Goal: Navigation & Orientation: Find specific page/section

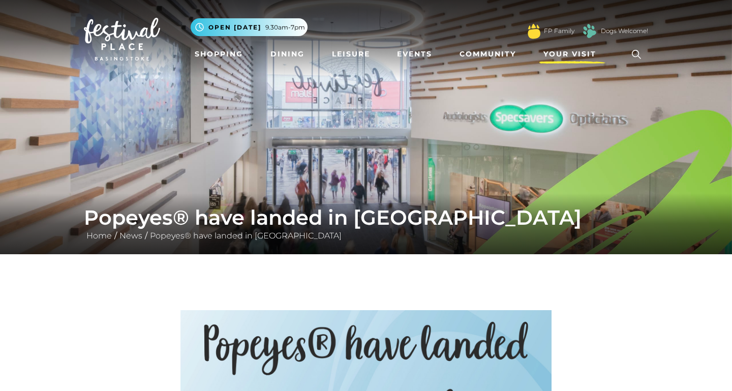
click at [571, 51] on span "Your Visit" at bounding box center [570, 54] width 53 height 11
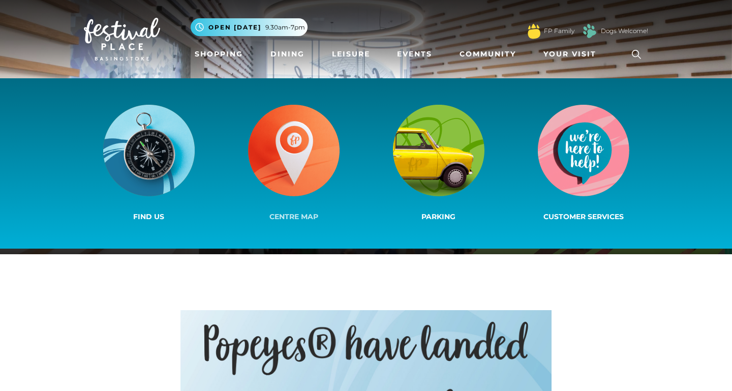
click at [299, 146] on img at bounding box center [294, 151] width 92 height 92
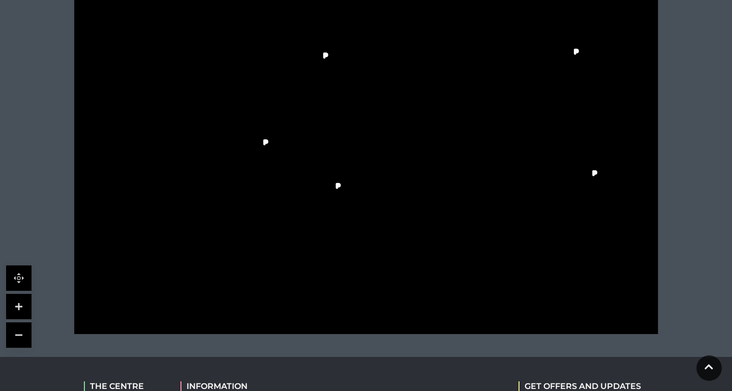
scroll to position [365, 0]
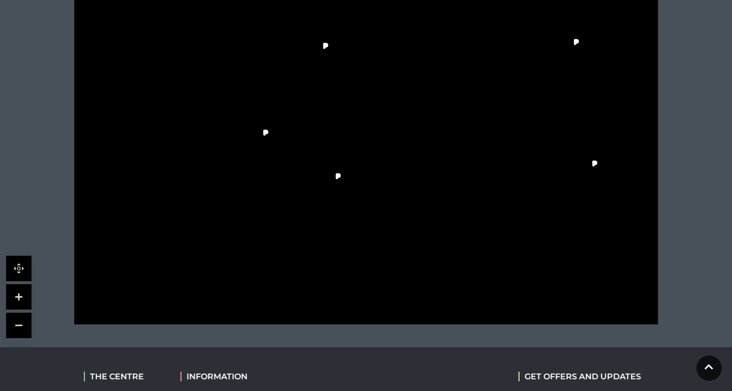
click at [21, 296] on link at bounding box center [18, 296] width 25 height 25
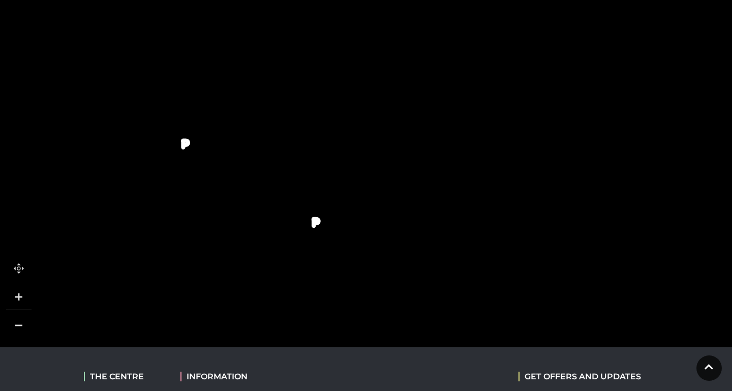
click at [21, 296] on link at bounding box center [18, 296] width 25 height 25
drag, startPoint x: 237, startPoint y: 232, endPoint x: 261, endPoint y: 91, distance: 144.0
click at [260, 91] on polygon at bounding box center [11, 74] width 808 height 935
drag, startPoint x: 238, startPoint y: 225, endPoint x: 512, endPoint y: 99, distance: 301.8
click at [514, 99] on polygon at bounding box center [545, 159] width 223 height 159
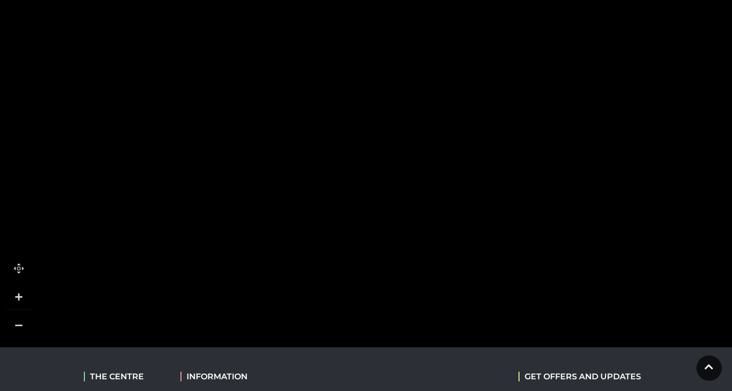
drag, startPoint x: 321, startPoint y: 205, endPoint x: 389, endPoint y: 128, distance: 102.7
click at [389, 128] on rect at bounding box center [381, 132] width 74 height 20
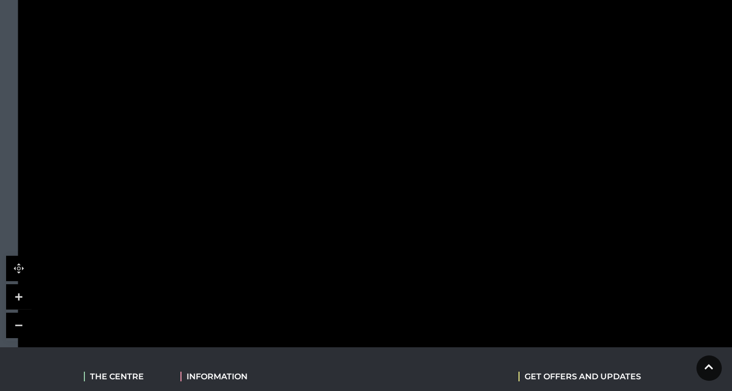
drag, startPoint x: 228, startPoint y: 143, endPoint x: 462, endPoint y: 151, distance: 234.6
click at [463, 152] on rect at bounding box center [446, 202] width 49 height 221
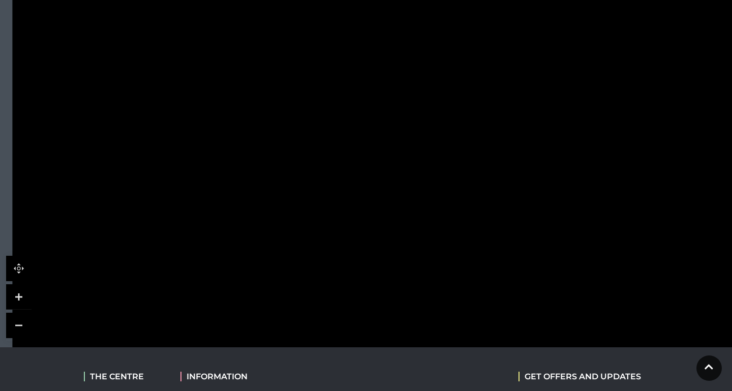
drag, startPoint x: 427, startPoint y: 26, endPoint x: 413, endPoint y: 184, distance: 158.3
click at [413, 184] on rect at bounding box center [419, 159] width 27 height 63
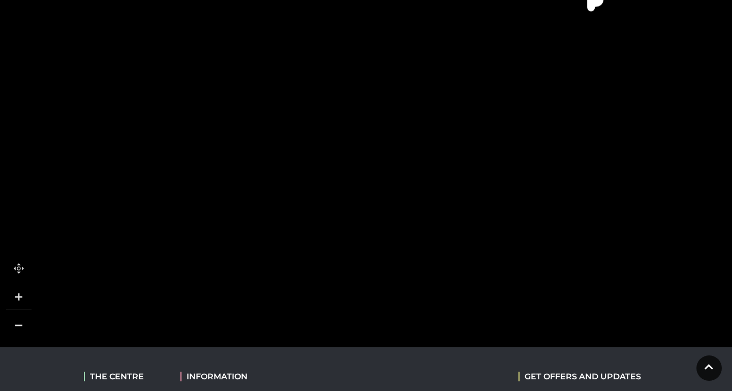
drag, startPoint x: 418, startPoint y: 91, endPoint x: 388, endPoint y: 127, distance: 46.2
click at [388, 127] on rect at bounding box center [353, 134] width 86 height 22
drag, startPoint x: 532, startPoint y: 65, endPoint x: 460, endPoint y: 222, distance: 173.2
click at [460, 180] on rect at bounding box center [494, 170] width 74 height 20
drag, startPoint x: 479, startPoint y: 64, endPoint x: 482, endPoint y: 210, distance: 145.5
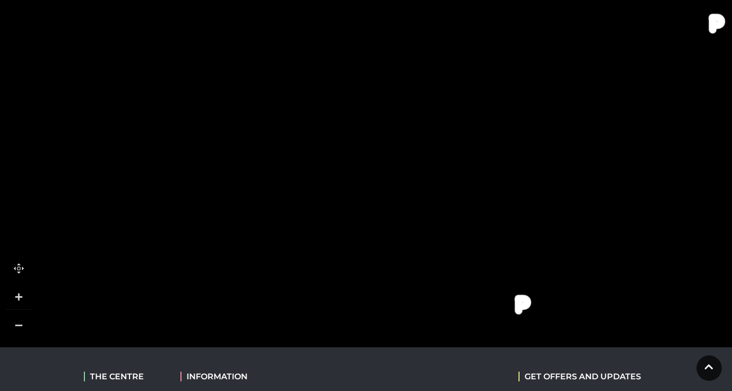
click at [482, 210] on rect at bounding box center [467, 203] width 73 height 19
drag, startPoint x: 459, startPoint y: 126, endPoint x: 462, endPoint y: 218, distance: 91.6
click at [463, 218] on rect at bounding box center [448, 238] width 27 height 42
drag, startPoint x: 388, startPoint y: 145, endPoint x: 397, endPoint y: 182, distance: 37.7
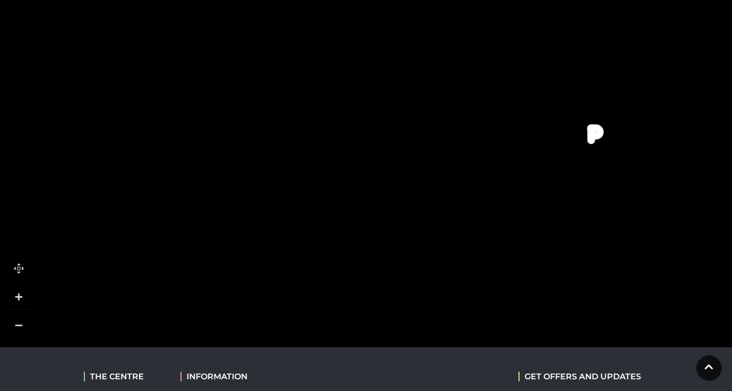
drag, startPoint x: 444, startPoint y: 177, endPoint x: 327, endPoint y: 175, distance: 117.5
drag, startPoint x: 535, startPoint y: 164, endPoint x: 460, endPoint y: 188, distance: 78.7
drag, startPoint x: 473, startPoint y: 179, endPoint x: 243, endPoint y: 165, distance: 230.3
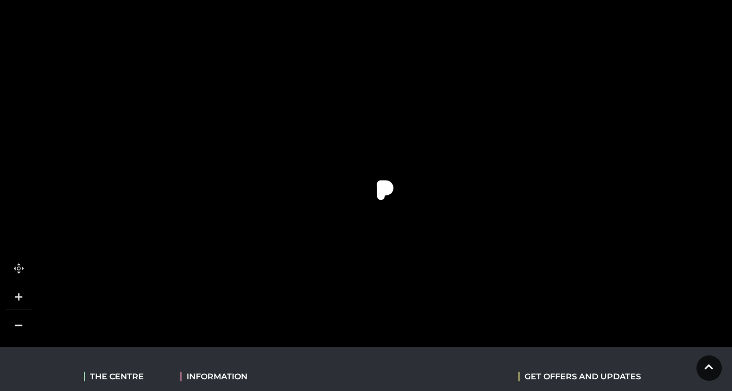
click at [306, 172] on rect at bounding box center [329, 170] width 46 height 74
drag, startPoint x: 716, startPoint y: 242, endPoint x: 541, endPoint y: 109, distance: 219.6
click at [541, 109] on icon at bounding box center [531, 189] width 50 height 187
click at [16, 330] on link at bounding box center [18, 325] width 25 height 25
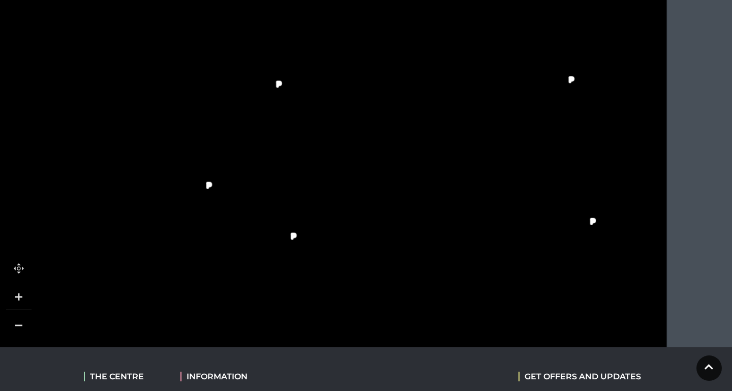
click at [26, 293] on link at bounding box center [18, 296] width 25 height 25
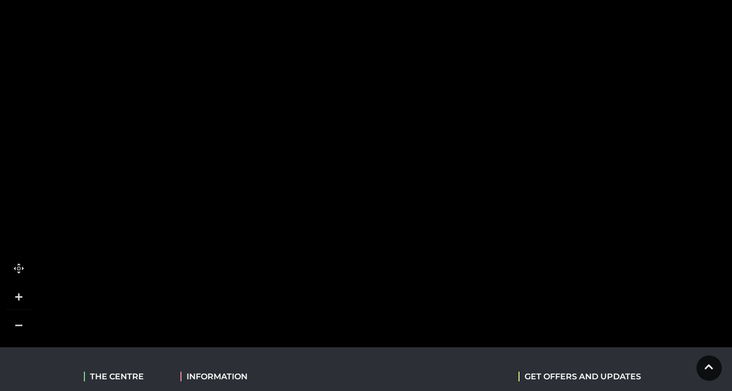
drag, startPoint x: 639, startPoint y: 209, endPoint x: 234, endPoint y: 182, distance: 405.3
drag, startPoint x: 546, startPoint y: 184, endPoint x: 328, endPoint y: 127, distance: 225.2
click at [352, 127] on rect at bounding box center [395, 128] width 87 height 54
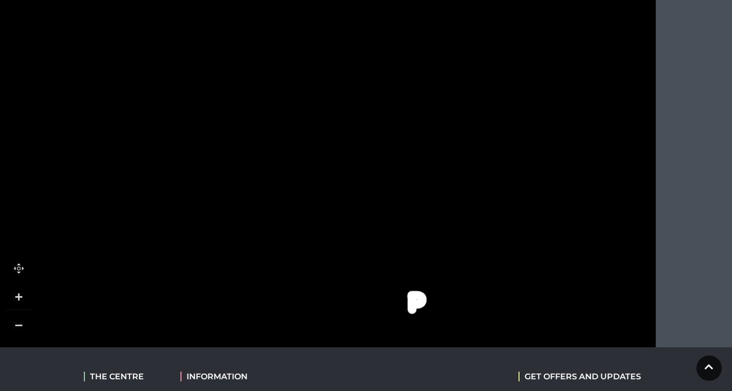
drag, startPoint x: 503, startPoint y: 213, endPoint x: 449, endPoint y: 154, distance: 80.3
click at [449, 154] on polygon at bounding box center [447, 154] width 4 height 3
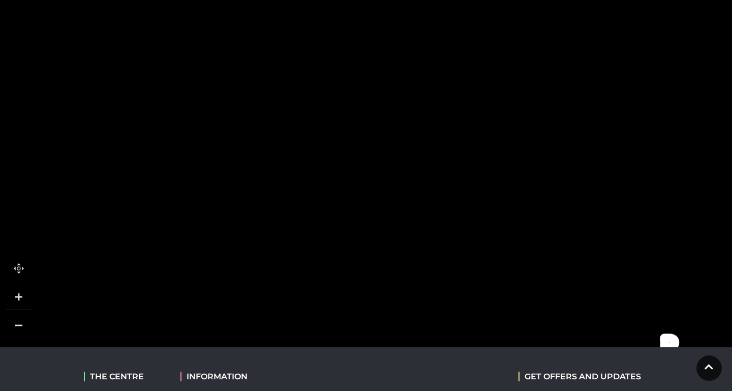
drag, startPoint x: 449, startPoint y: 154, endPoint x: 701, endPoint y: 197, distance: 256.4
click at [701, 197] on polygon at bounding box center [700, 196] width 4 height 3
drag, startPoint x: 169, startPoint y: 154, endPoint x: 729, endPoint y: 135, distance: 559.8
click at [731, 136] on icon at bounding box center [364, 152] width 2768 height 1557
drag, startPoint x: 438, startPoint y: 162, endPoint x: 93, endPoint y: 163, distance: 344.9
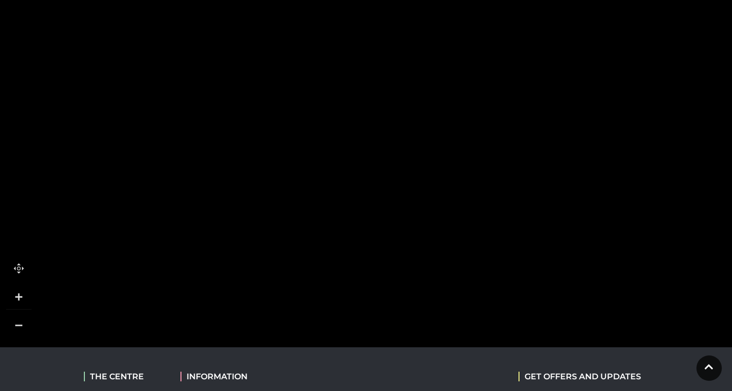
click at [93, 163] on icon at bounding box center [198, 174] width 381 height 849
drag, startPoint x: 483, startPoint y: 146, endPoint x: 145, endPoint y: 126, distance: 338.4
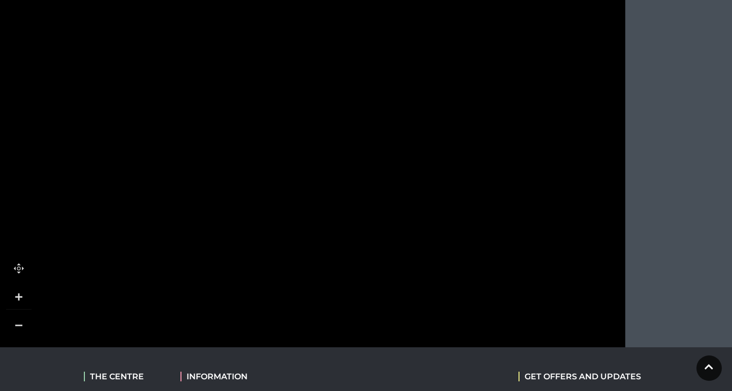
drag, startPoint x: 542, startPoint y: 142, endPoint x: 406, endPoint y: 212, distance: 152.6
click at [406, 212] on rect at bounding box center [410, 190] width 87 height 179
drag, startPoint x: 360, startPoint y: 153, endPoint x: 364, endPoint y: 214, distance: 60.7
click at [364, 214] on icon at bounding box center [276, 277] width 354 height 674
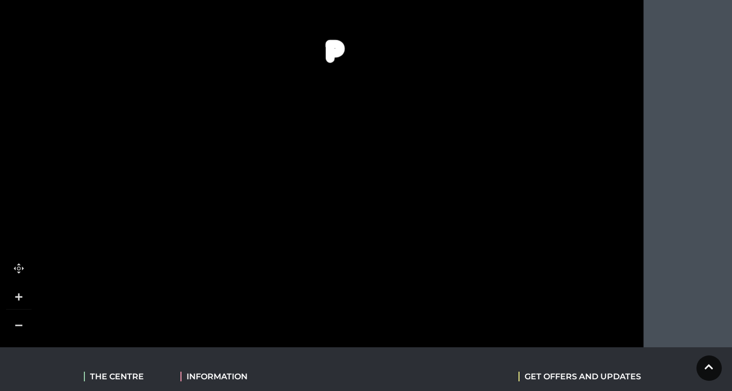
drag, startPoint x: 406, startPoint y: 144, endPoint x: 425, endPoint y: 228, distance: 86.0
click at [425, 228] on rect at bounding box center [408, 237] width 46 height 24
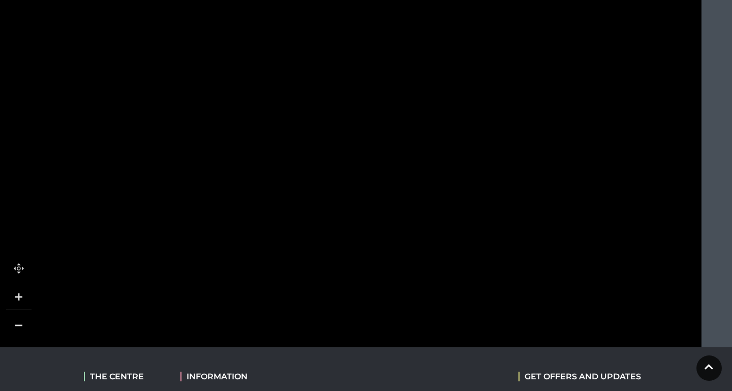
drag, startPoint x: 394, startPoint y: 117, endPoint x: 451, endPoint y: 8, distance: 123.3
click at [451, 8] on icon at bounding box center [352, 257] width 354 height 674
drag, startPoint x: 467, startPoint y: 134, endPoint x: 464, endPoint y: 34, distance: 100.3
click at [464, 103] on rect at bounding box center [485, 192] width 87 height 179
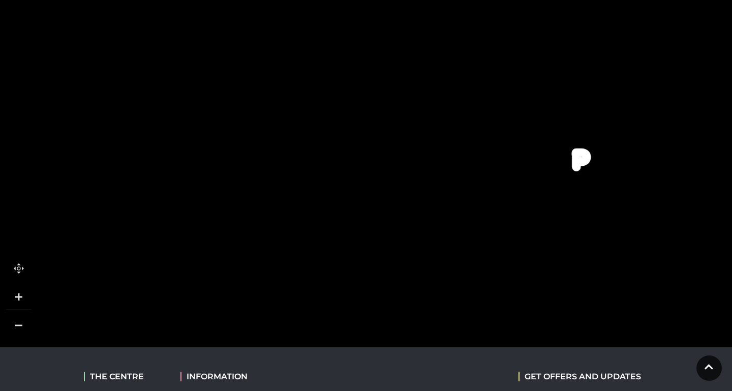
drag, startPoint x: 475, startPoint y: 191, endPoint x: 637, endPoint y: 90, distance: 190.8
click at [637, 90] on polygon at bounding box center [605, 115] width 87 height 73
drag, startPoint x: 574, startPoint y: 235, endPoint x: 628, endPoint y: 84, distance: 159.9
drag, startPoint x: 109, startPoint y: 167, endPoint x: 648, endPoint y: 149, distance: 539.5
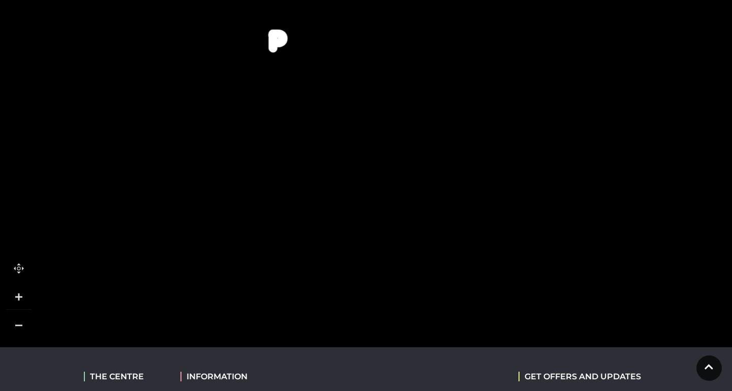
click at [22, 326] on link at bounding box center [18, 325] width 25 height 25
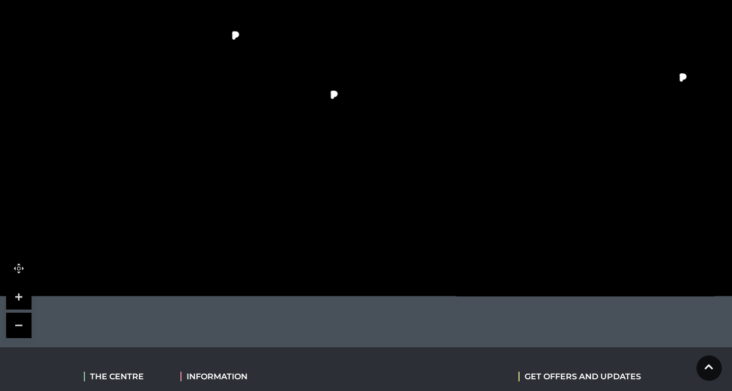
click at [15, 306] on link at bounding box center [18, 296] width 25 height 25
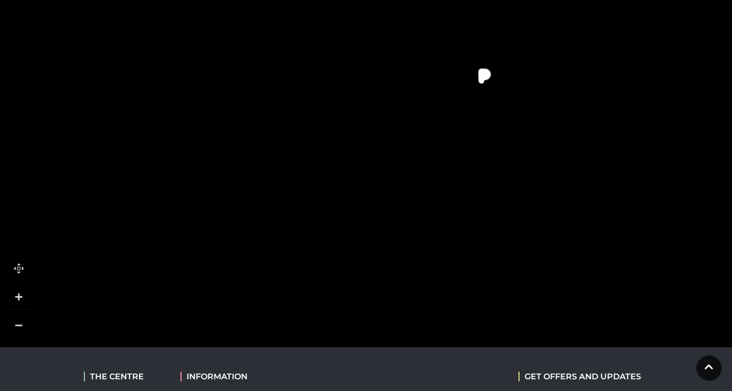
drag, startPoint x: 77, startPoint y: 245, endPoint x: 252, endPoint y: 245, distance: 175.0
click at [252, 245] on polygon at bounding box center [266, 10] width 610 height 708
drag, startPoint x: 179, startPoint y: 223, endPoint x: 343, endPoint y: 221, distance: 163.8
click at [346, 221] on rect at bounding box center [367, 214] width 43 height 85
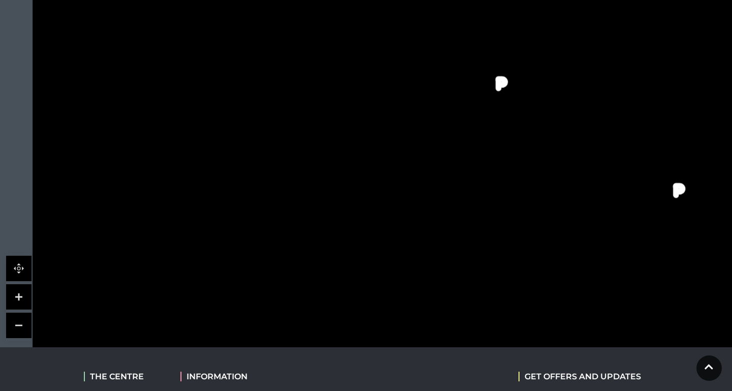
drag, startPoint x: 307, startPoint y: 173, endPoint x: 344, endPoint y: 285, distance: 117.4
click at [344, 287] on rect at bounding box center [356, 370] width 37 height 167
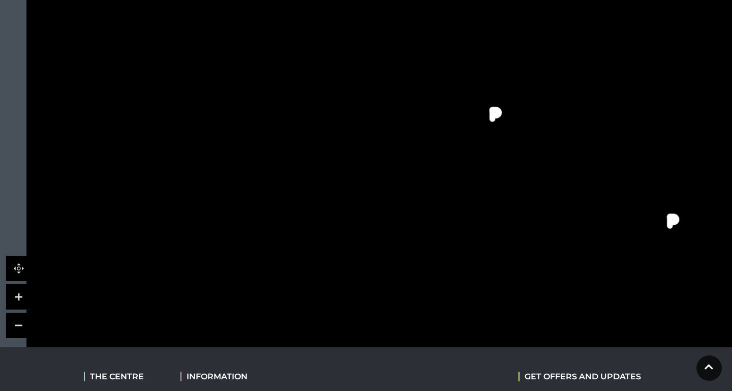
drag, startPoint x: 393, startPoint y: 181, endPoint x: 387, endPoint y: 216, distance: 36.1
click at [387, 218] on rect at bounding box center [373, 214] width 54 height 17
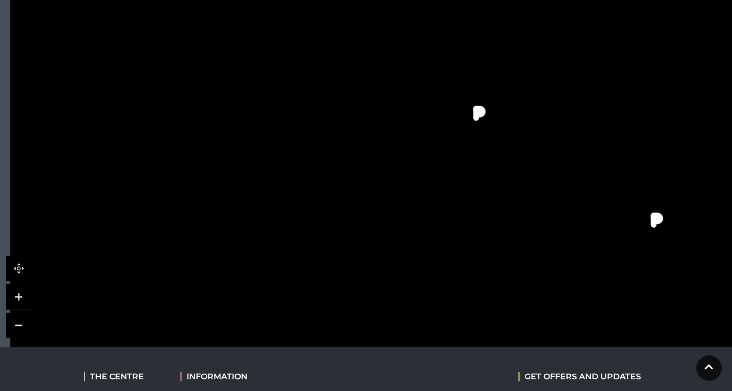
drag, startPoint x: 397, startPoint y: 215, endPoint x: 381, endPoint y: 214, distance: 16.3
click at [381, 214] on rect at bounding box center [357, 213] width 54 height 17
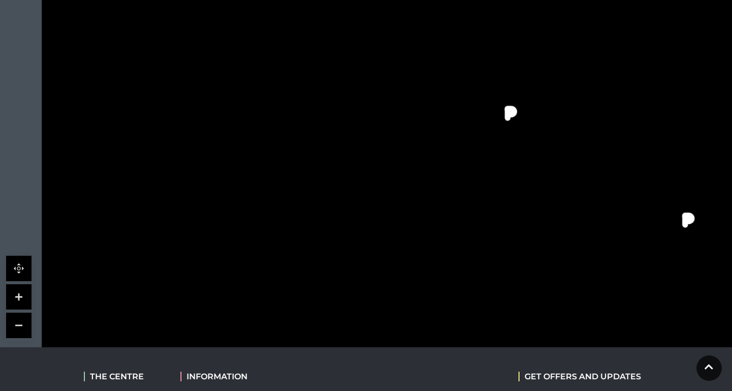
drag, startPoint x: 366, startPoint y: 213, endPoint x: 397, endPoint y: 213, distance: 31.5
click at [394, 215] on tspan "Lovisa" at bounding box center [394, 215] width 0 height 0
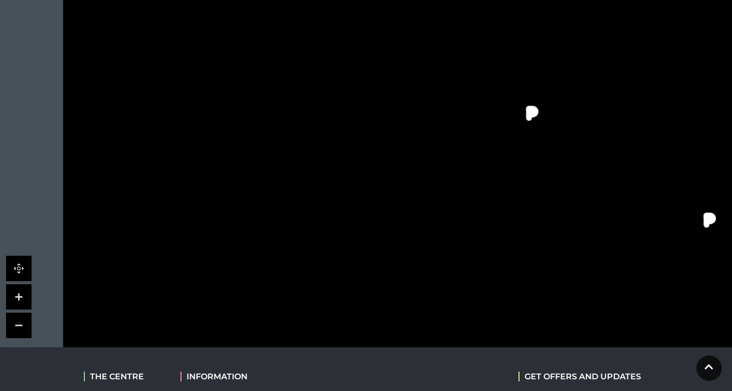
drag, startPoint x: 393, startPoint y: 213, endPoint x: 414, endPoint y: 213, distance: 21.4
click at [414, 213] on rect at bounding box center [410, 213] width 54 height 17
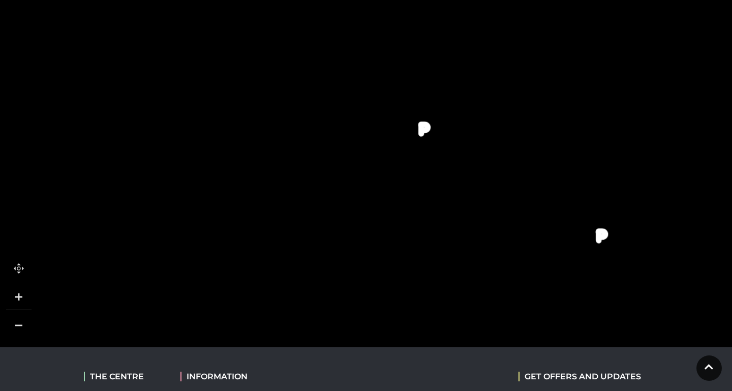
drag, startPoint x: 507, startPoint y: 257, endPoint x: 399, endPoint y: 273, distance: 109.0
click at [399, 273] on rect at bounding box center [383, 272] width 56 height 23
drag, startPoint x: 374, startPoint y: 152, endPoint x: 417, endPoint y: 220, distance: 80.3
click at [417, 221] on rect at bounding box center [425, 225] width 56 height 23
drag, startPoint x: 563, startPoint y: 78, endPoint x: 400, endPoint y: 78, distance: 163.3
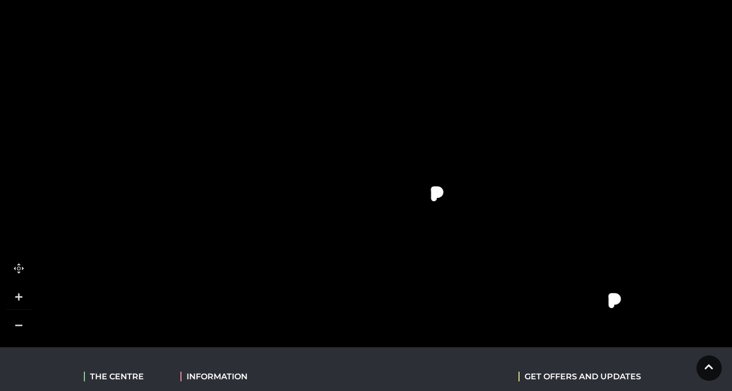
click at [522, 78] on rect at bounding box center [534, 65] width 24 height 56
drag, startPoint x: 461, startPoint y: 184, endPoint x: 414, endPoint y: 131, distance: 70.2
click at [414, 131] on polygon at bounding box center [215, 182] width 610 height 708
drag, startPoint x: 413, startPoint y: 89, endPoint x: 633, endPoint y: 111, distance: 221.4
click at [633, 111] on polygon at bounding box center [354, 187] width 610 height 708
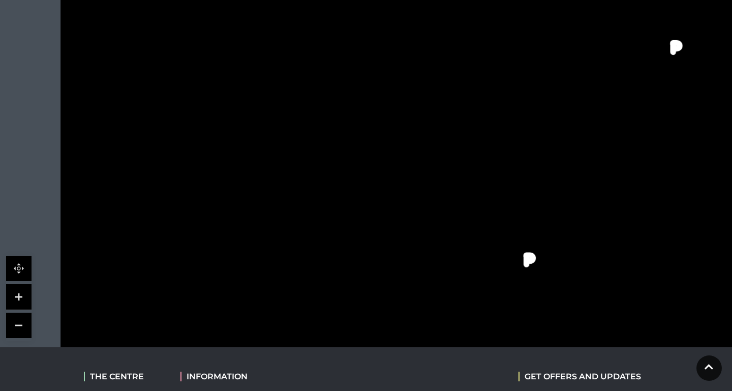
drag, startPoint x: 506, startPoint y: 49, endPoint x: 559, endPoint y: 157, distance: 119.9
click at [559, 158] on polygon at bounding box center [540, 163] width 48 height 120
